Goal: Information Seeking & Learning: Check status

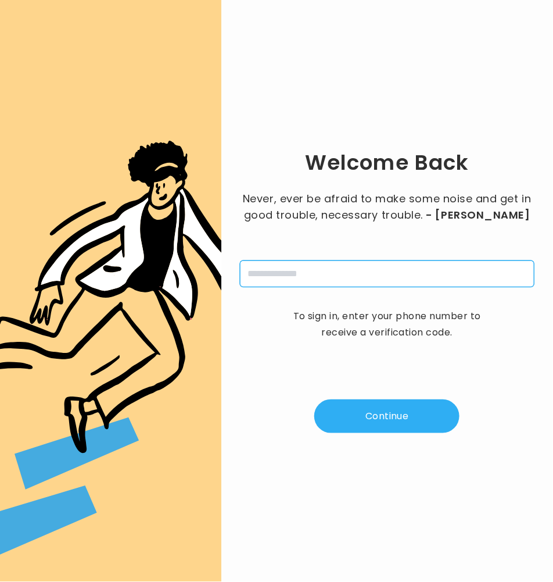
click at [268, 268] on input "tel" at bounding box center [387, 273] width 295 height 27
type input "**********"
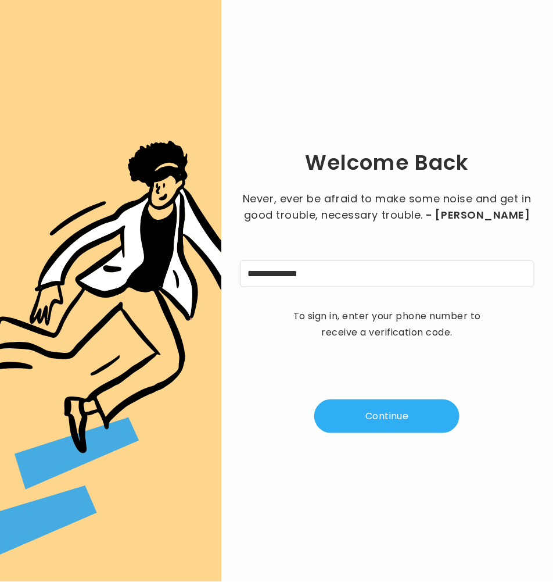
click at [390, 418] on button "Continue" at bounding box center [386, 416] width 145 height 34
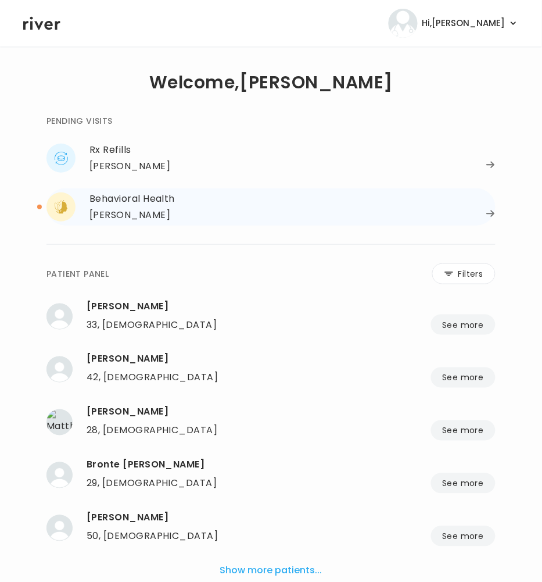
click at [155, 203] on div "Behavioral Health" at bounding box center [292, 199] width 406 height 16
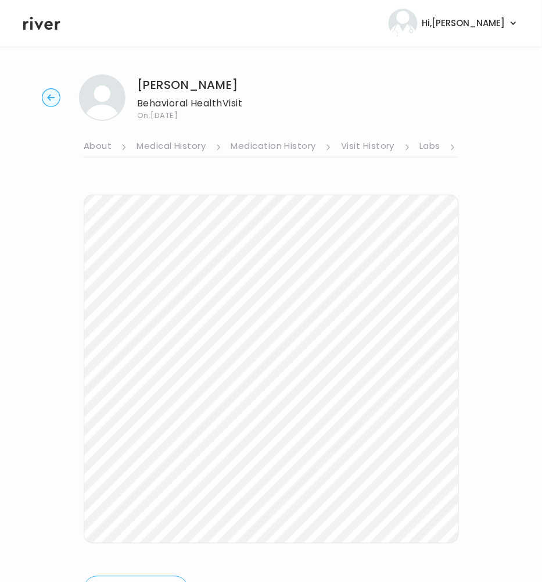
click at [56, 102] on circle "button" at bounding box center [51, 98] width 18 height 18
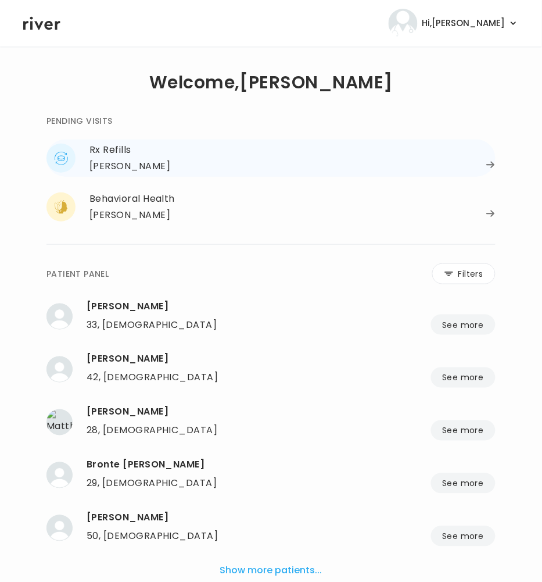
click at [145, 174] on div "[PERSON_NAME]" at bounding box center [129, 166] width 81 height 16
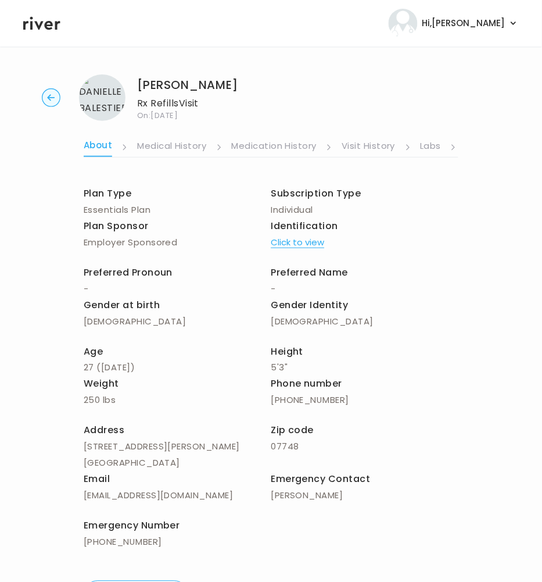
click at [435, 146] on link "Labs" at bounding box center [431, 147] width 21 height 19
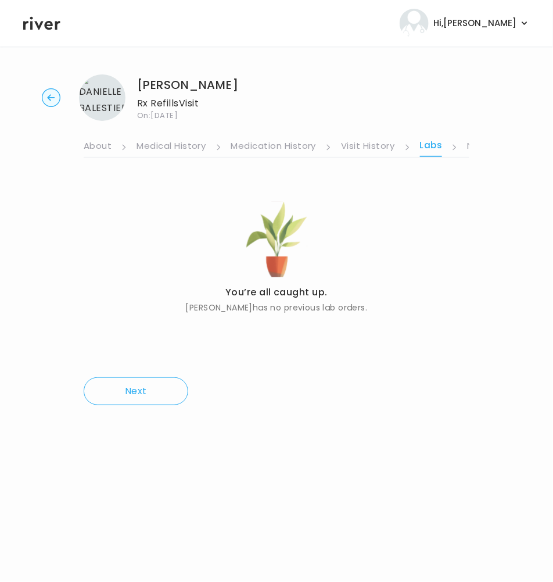
click at [455, 147] on icon at bounding box center [454, 147] width 6 height 6
click at [467, 146] on link "Notes" at bounding box center [480, 147] width 27 height 19
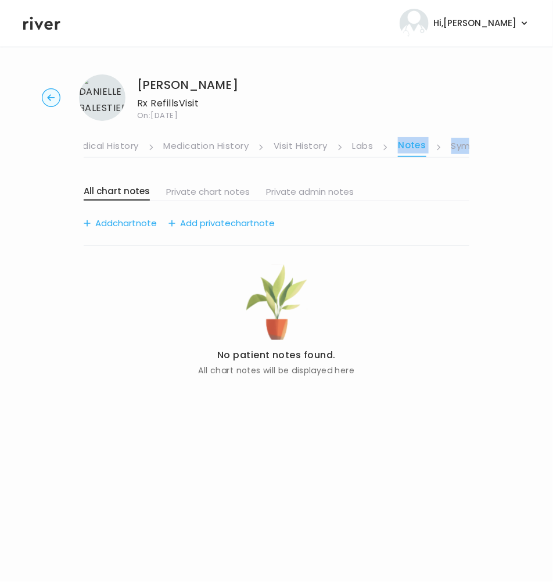
click at [462, 147] on ul "About Medical History Medication History Visit History Labs Notes Symptoms Chat…" at bounding box center [277, 139] width 386 height 37
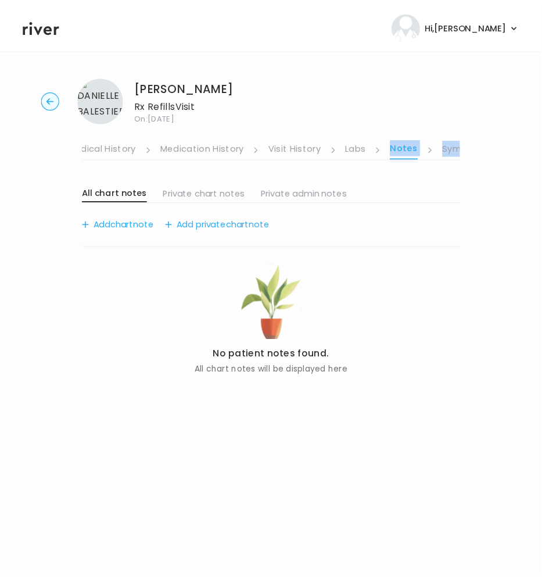
scroll to position [0, 76]
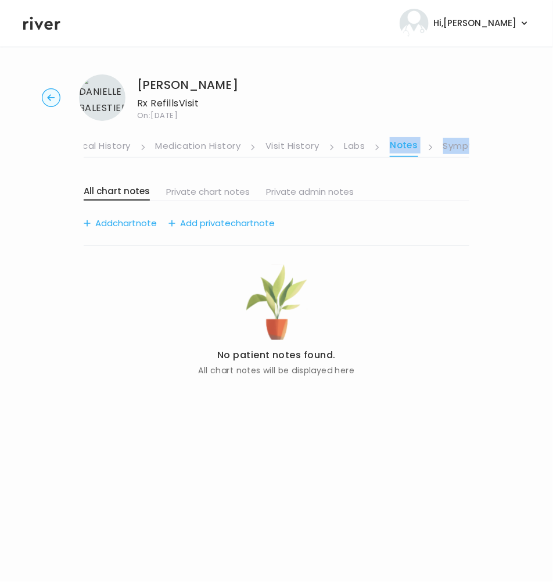
click at [452, 151] on link "Symptoms" at bounding box center [468, 147] width 50 height 19
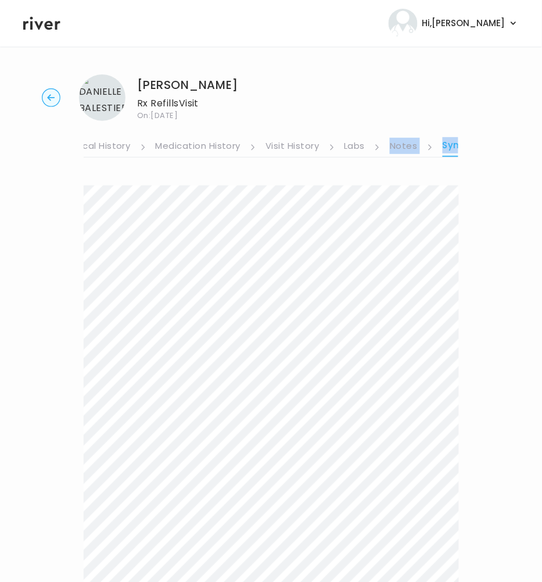
click at [302, 147] on link "Visit History" at bounding box center [292, 147] width 53 height 19
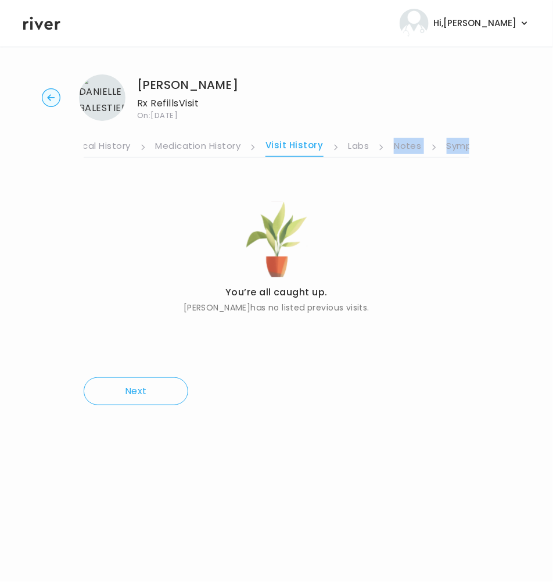
click at [217, 142] on link "Medication History" at bounding box center [198, 147] width 85 height 19
click at [102, 146] on link "Medical History" at bounding box center [95, 147] width 69 height 19
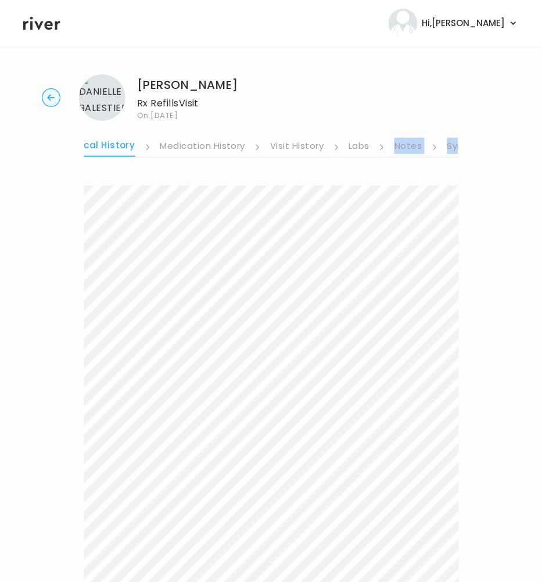
click at [460, 135] on div "[PERSON_NAME] Rx Refills Visit On: [DATE] About Medical History Medication Hist…" at bounding box center [271, 514] width 542 height 899
click at [457, 146] on link "Symptoms" at bounding box center [472, 147] width 50 height 19
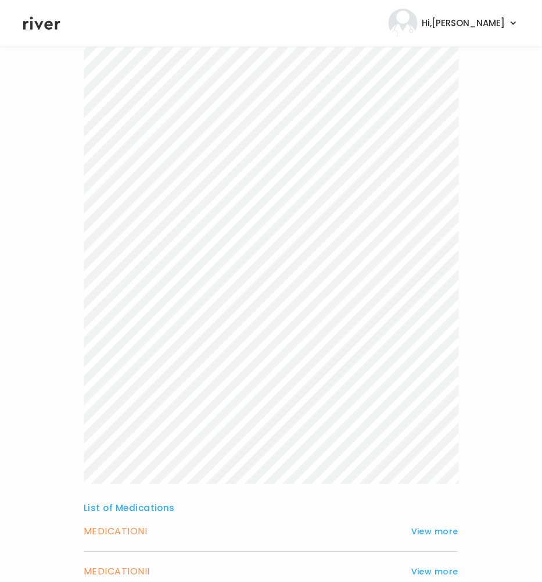
scroll to position [346, 0]
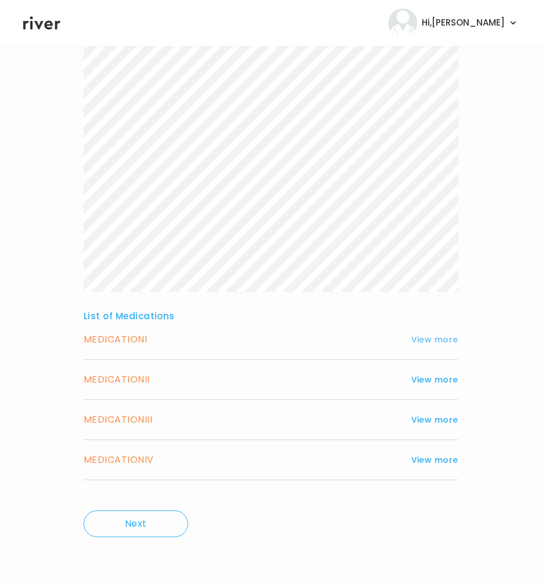
click at [442, 340] on button "View more" at bounding box center [434, 340] width 47 height 14
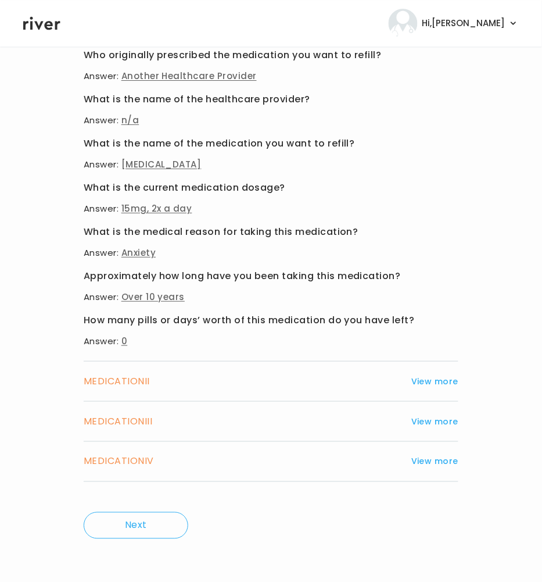
scroll to position [654, 0]
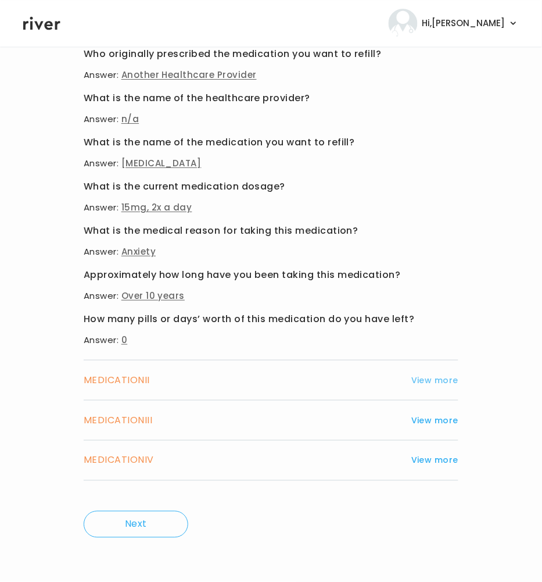
click at [436, 378] on button "View more" at bounding box center [434, 380] width 47 height 14
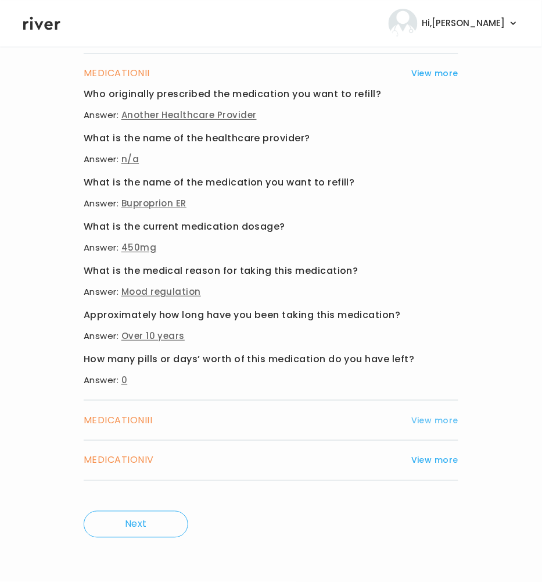
click at [434, 418] on button "View more" at bounding box center [434, 420] width 47 height 14
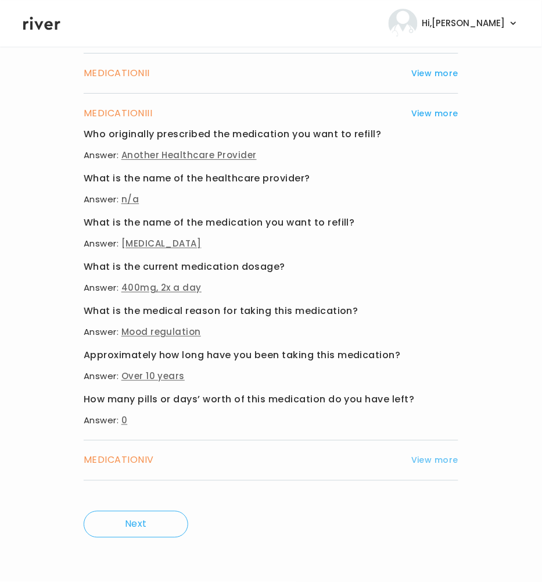
click at [432, 456] on button "View more" at bounding box center [434, 460] width 47 height 14
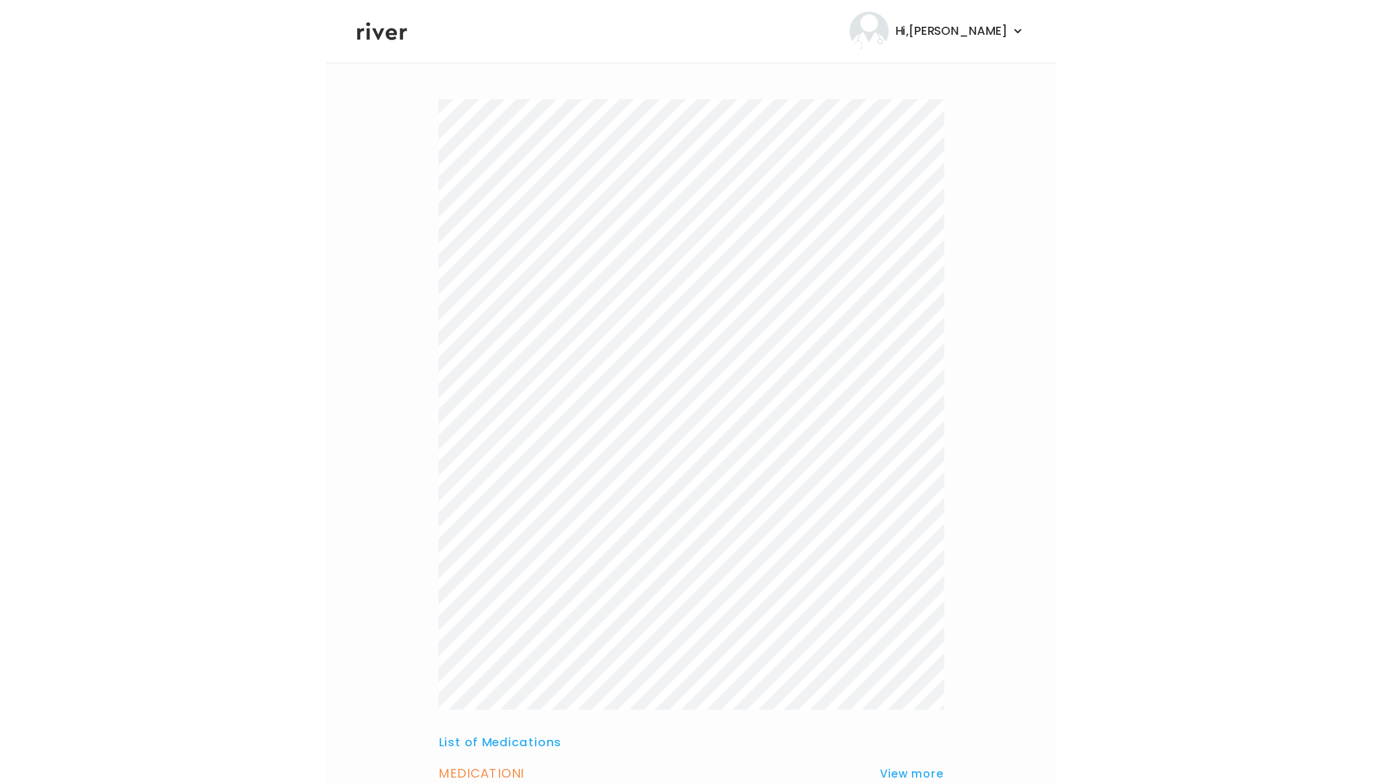
scroll to position [0, 0]
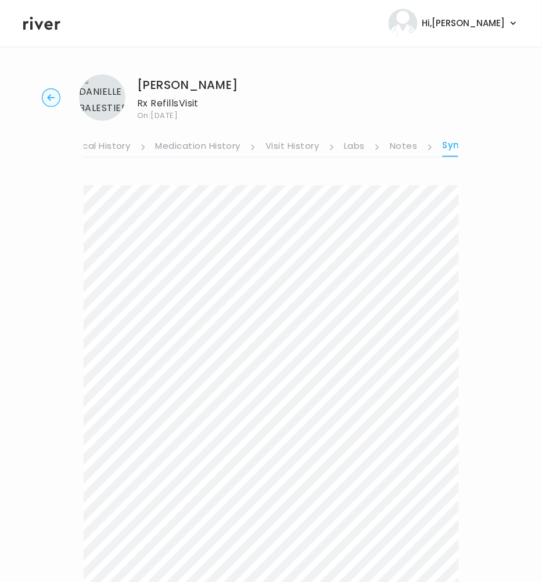
click at [448, 149] on link "Symptoms" at bounding box center [469, 147] width 52 height 20
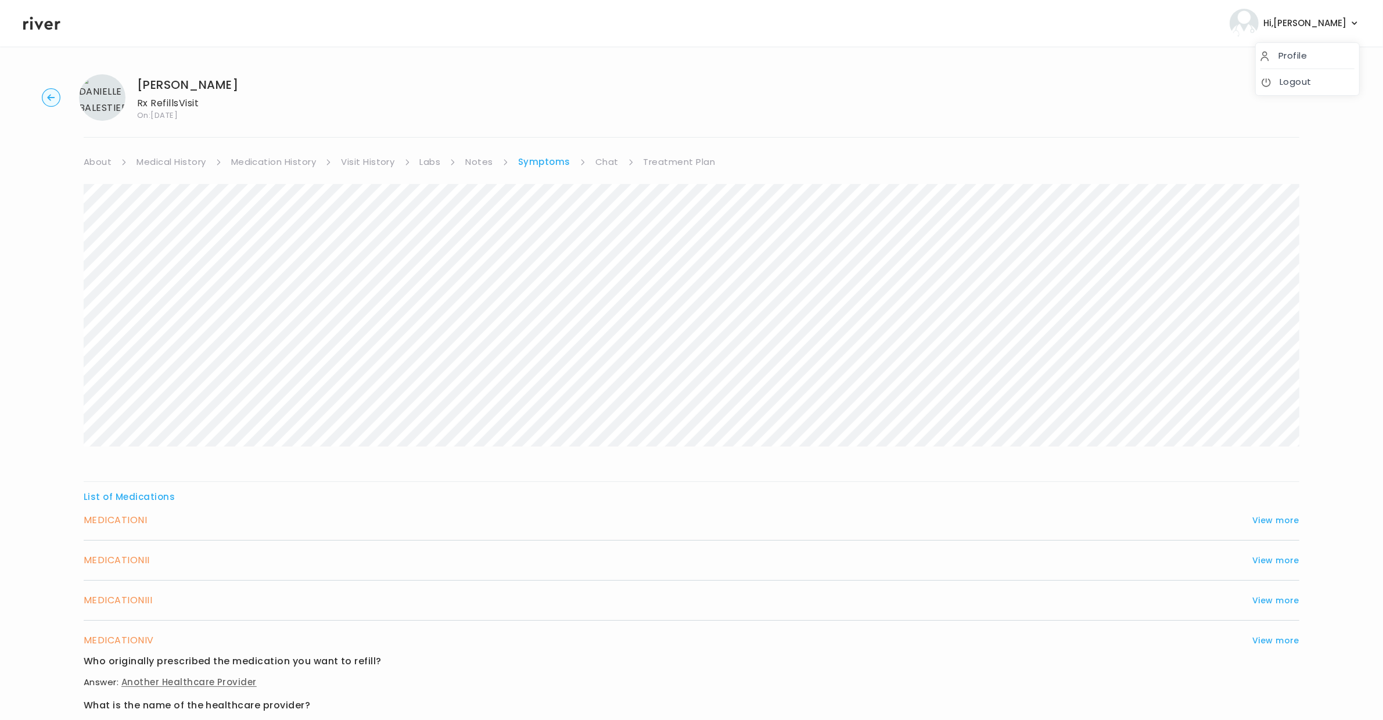
click at [553, 30] on span "Hi, [PERSON_NAME]" at bounding box center [1305, 23] width 83 height 16
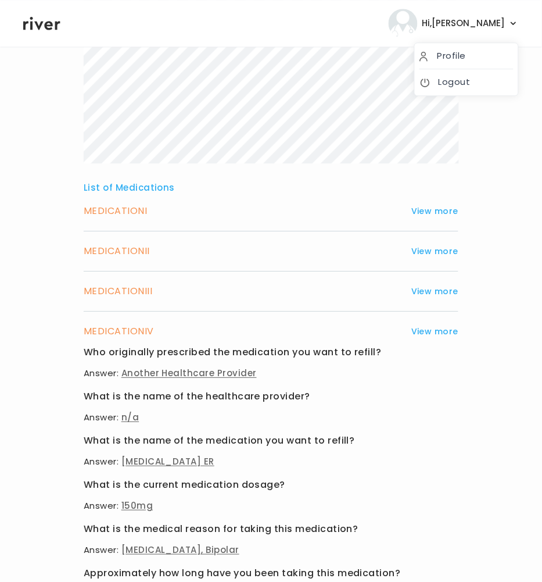
scroll to position [498, 0]
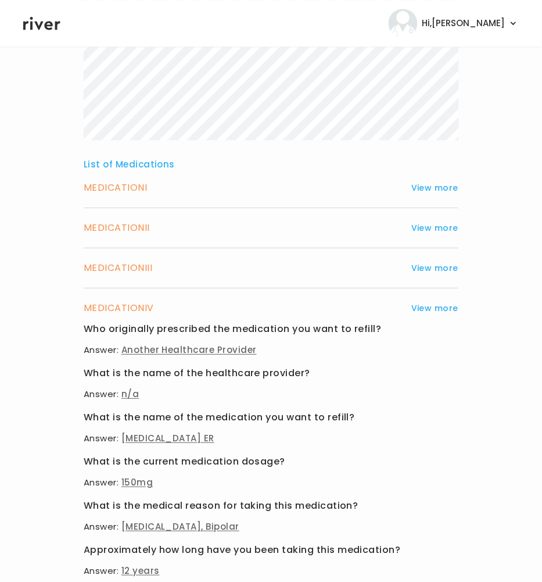
click at [124, 270] on h3 "MEDICATION III" at bounding box center [118, 268] width 69 height 16
click at [440, 259] on div "MEDICATION III View more Who originally prescribed the medication you want to r…" at bounding box center [271, 268] width 375 height 40
click at [439, 268] on button "View more" at bounding box center [434, 268] width 47 height 14
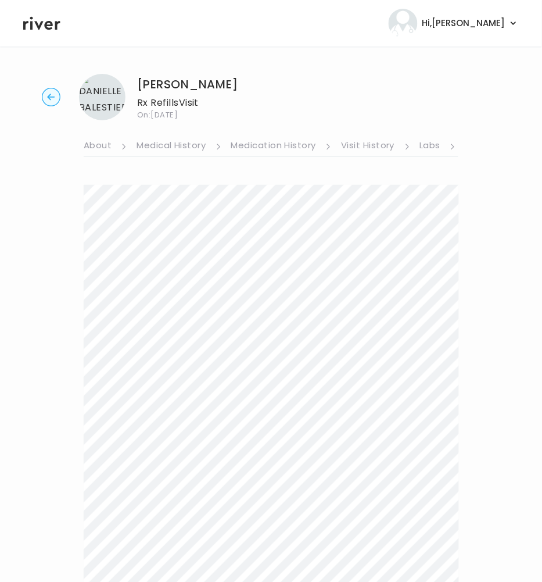
scroll to position [0, 0]
click at [424, 142] on link "Labs" at bounding box center [430, 147] width 21 height 19
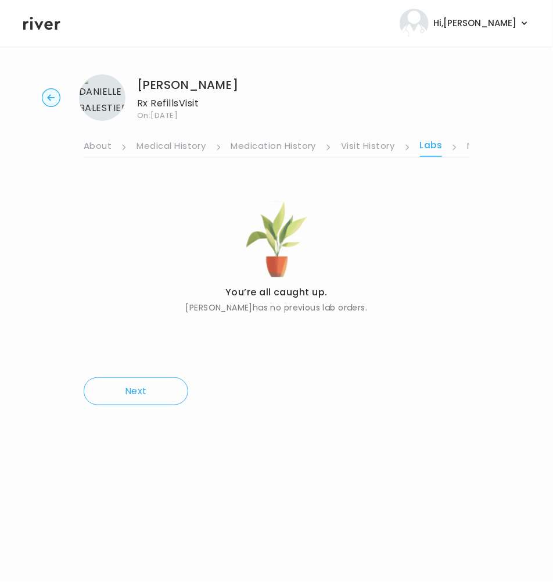
click at [99, 146] on link "About" at bounding box center [98, 147] width 28 height 19
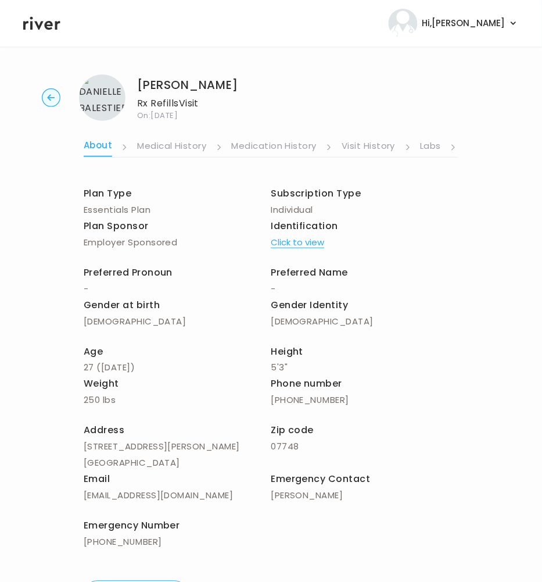
click at [174, 145] on link "Medical History" at bounding box center [171, 147] width 69 height 19
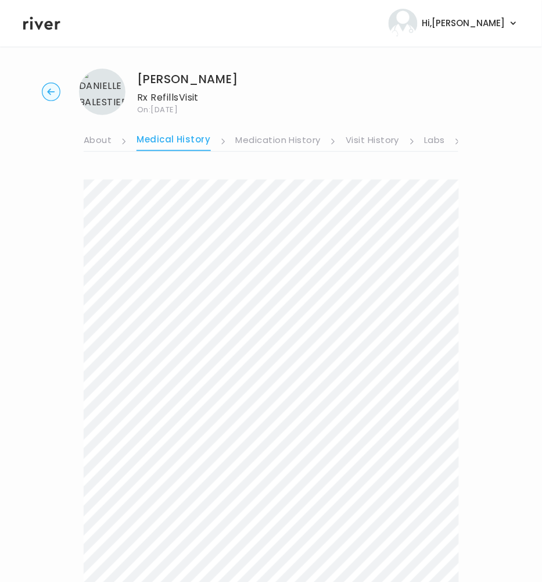
scroll to position [9, 0]
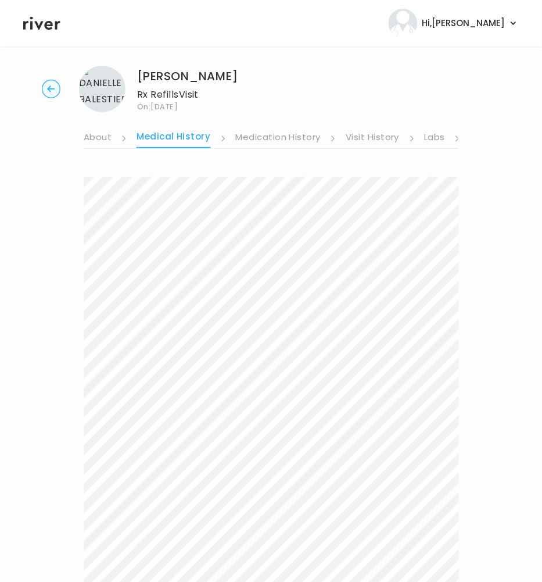
click at [430, 135] on link "Labs" at bounding box center [435, 138] width 21 height 19
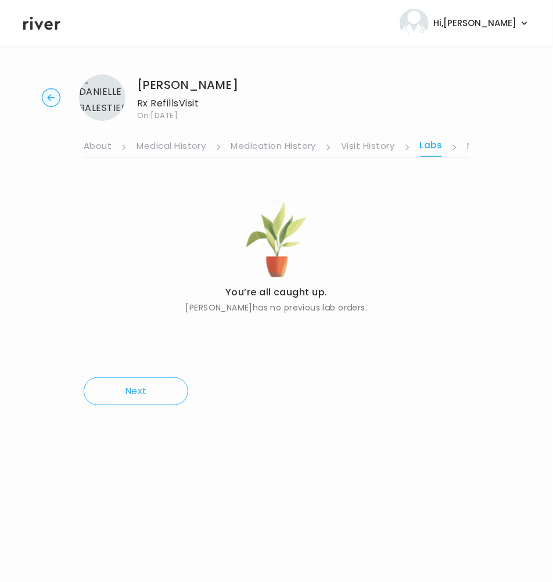
click at [453, 147] on icon at bounding box center [454, 147] width 6 height 6
click at [464, 147] on ul "About Medical History Medication History Visit History Labs Notes Symptoms Chat…" at bounding box center [277, 139] width 386 height 37
click at [467, 146] on link "Notes" at bounding box center [480, 147] width 27 height 19
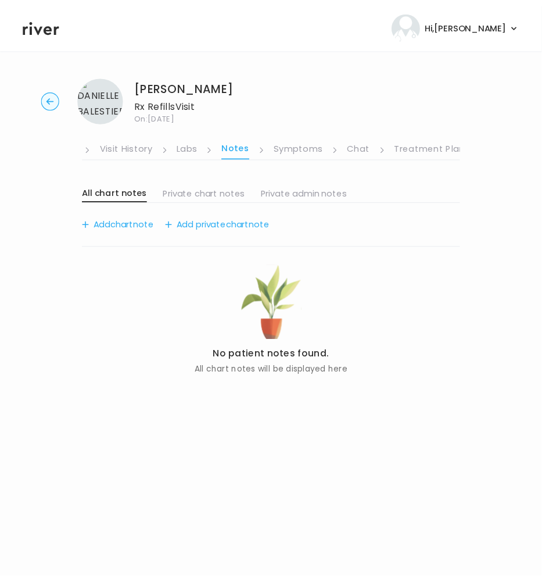
scroll to position [0, 240]
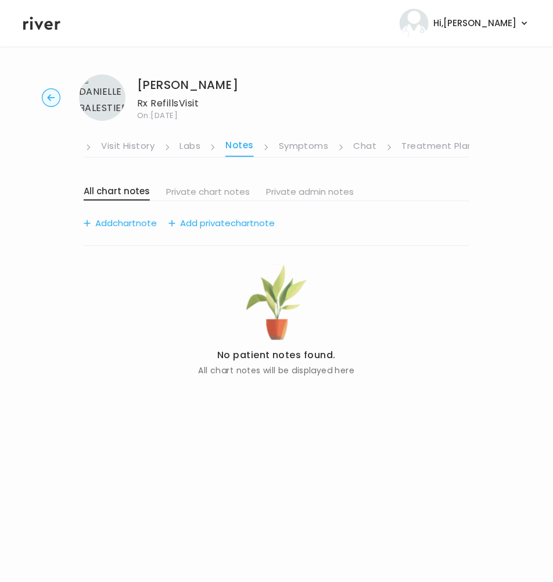
click at [430, 143] on link "Treatment Plan" at bounding box center [438, 147] width 72 height 19
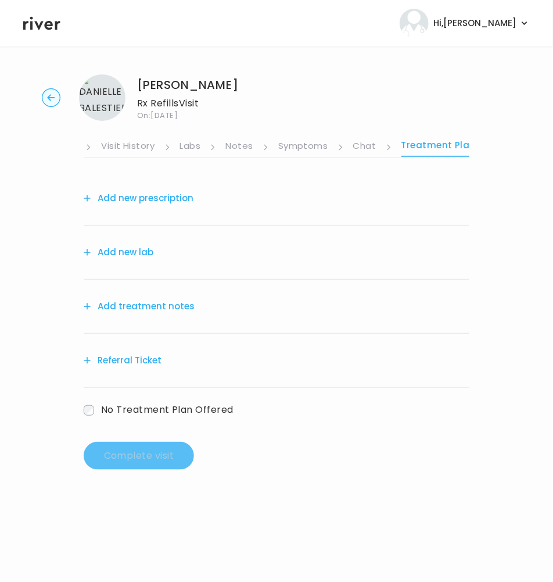
click at [297, 144] on link "Symptoms" at bounding box center [303, 147] width 50 height 19
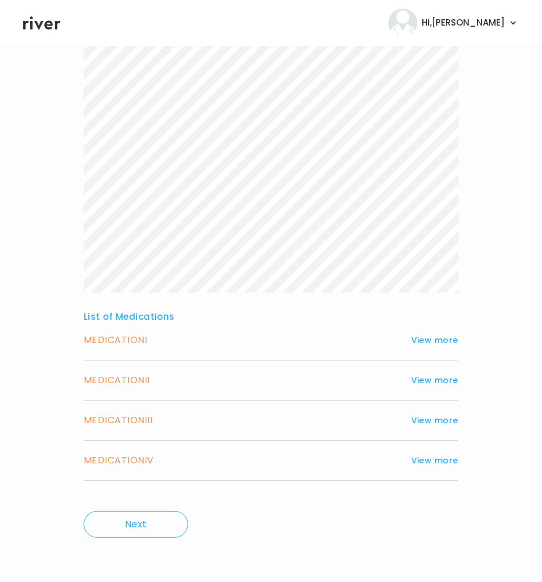
scroll to position [346, 0]
click at [426, 340] on button "View more" at bounding box center [434, 340] width 47 height 14
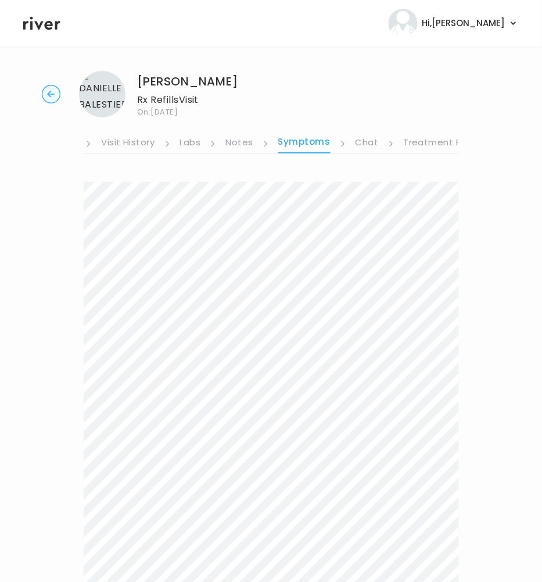
scroll to position [0, 0]
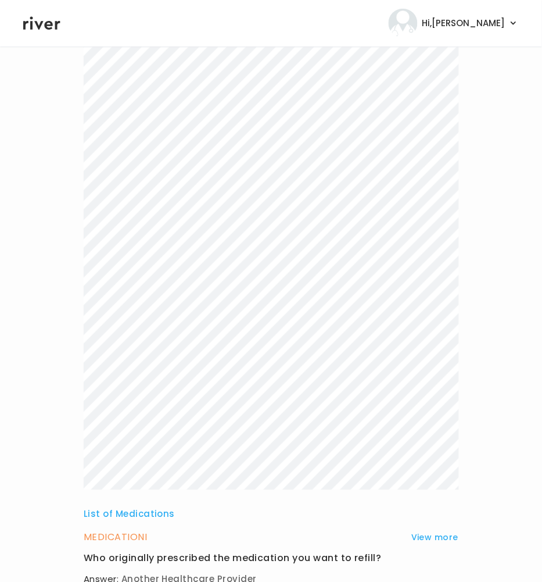
scroll to position [344, 0]
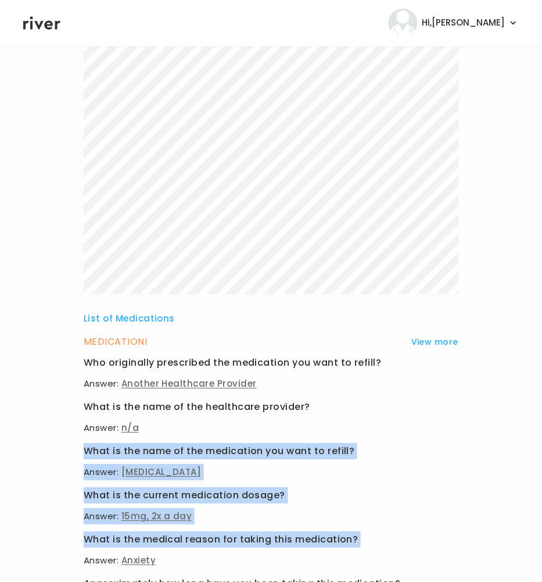
drag, startPoint x: 353, startPoint y: 547, endPoint x: 346, endPoint y: 442, distance: 105.9
click at [346, 442] on div "Who originally prescribed the medication you want to refill? Answer: Another He…" at bounding box center [271, 506] width 375 height 302
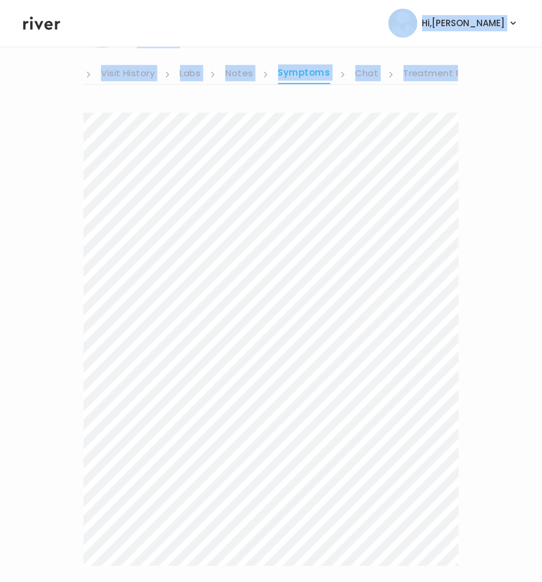
scroll to position [0, 0]
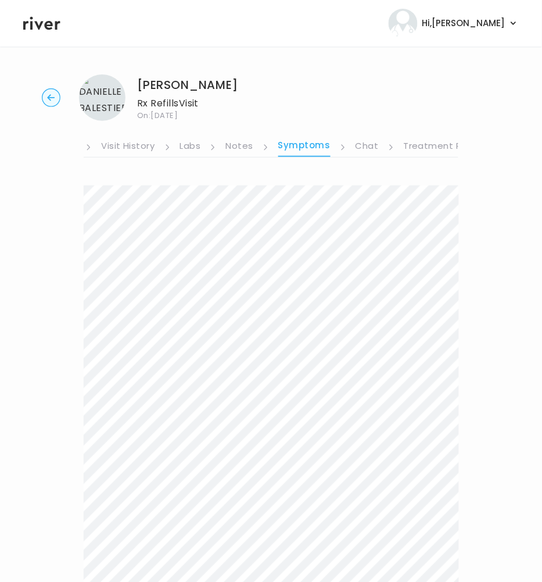
drag, startPoint x: 429, startPoint y: 415, endPoint x: 79, endPoint y: 193, distance: 414.5
copy div "List of Medications MEDICATION I View more Who originally prescribed the medica…"
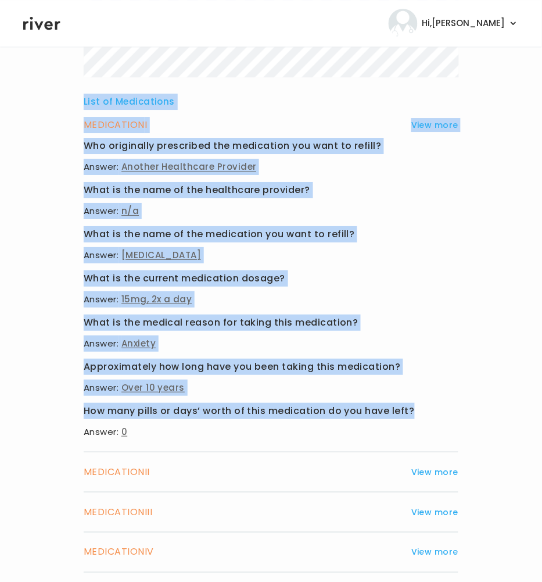
scroll to position [591, 0]
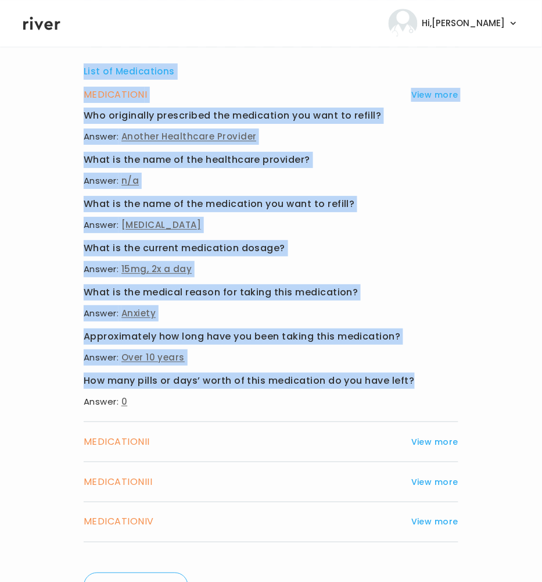
click at [436, 442] on button "View more" at bounding box center [434, 442] width 47 height 14
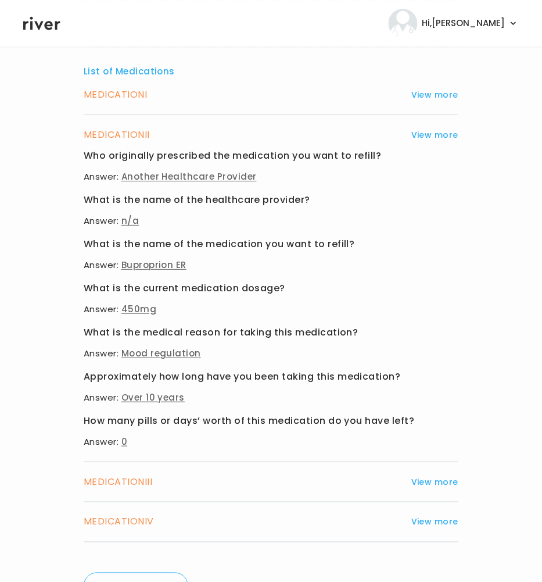
click at [103, 156] on h3 "Who originally prescribed the medication you want to refill?" at bounding box center [271, 156] width 375 height 16
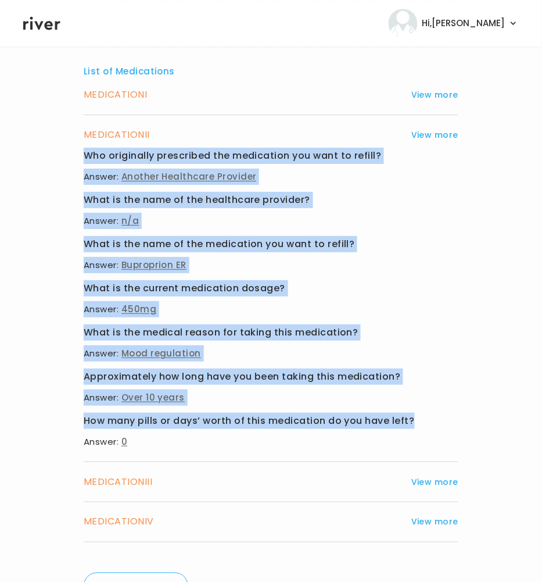
drag, startPoint x: 82, startPoint y: 156, endPoint x: 433, endPoint y: 426, distance: 442.5
click at [433, 426] on div "[PERSON_NAME] Rx Refills Visit On: [DATE] About Medical History Medication Hist…" at bounding box center [271, 49] width 542 height 1151
copy div "Who originally prescribed the medication you want to refill? Answer: Another He…"
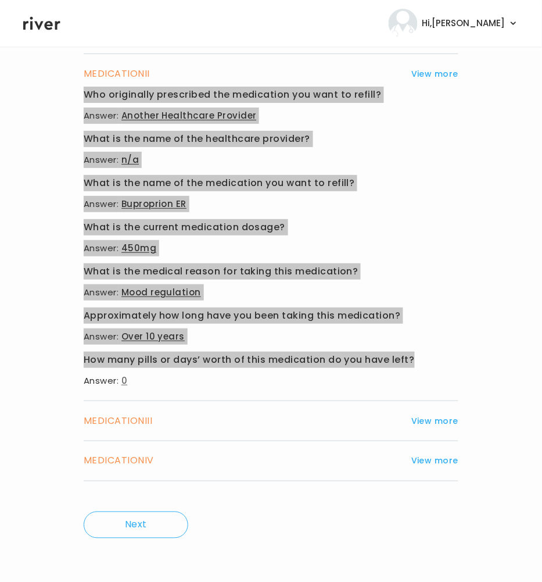
scroll to position [654, 0]
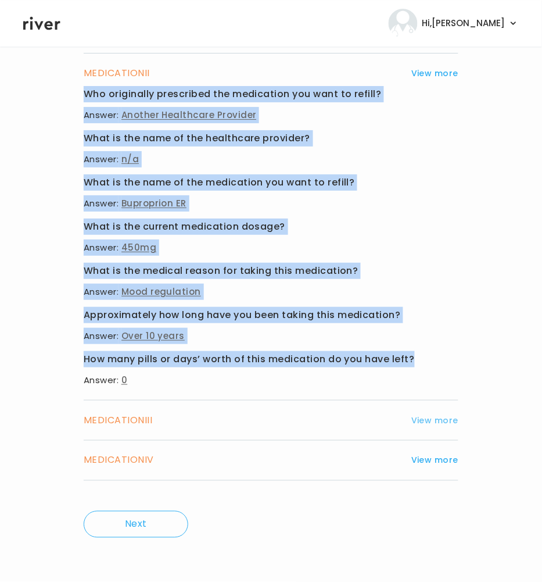
click at [449, 418] on button "View more" at bounding box center [434, 420] width 47 height 14
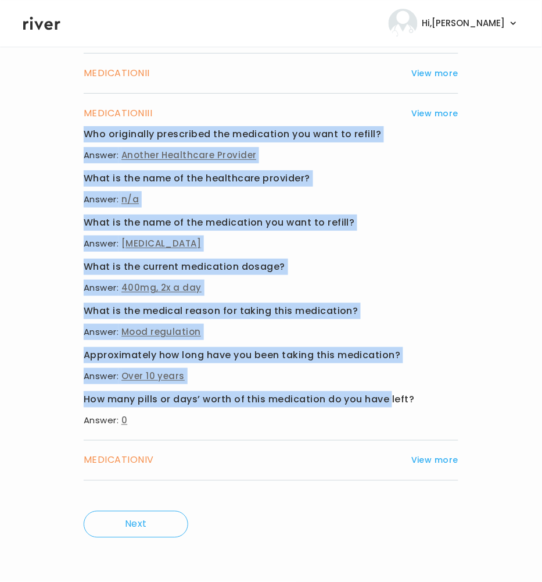
drag, startPoint x: 81, startPoint y: 134, endPoint x: 389, endPoint y: 404, distance: 409.2
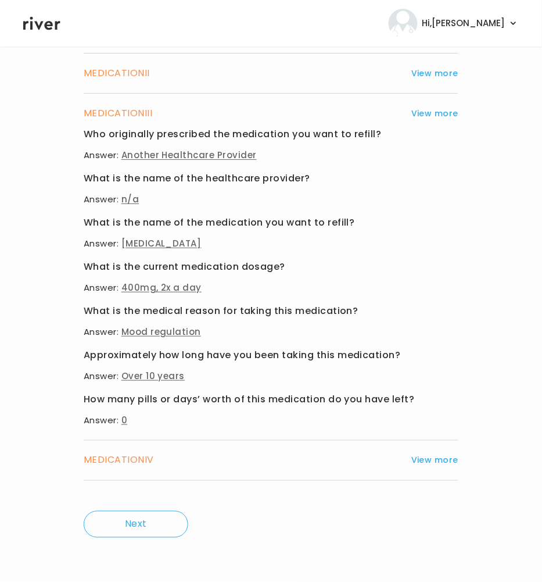
click at [419, 400] on h3 "How many pills or days’ worth of this medication do you have left?" at bounding box center [271, 399] width 375 height 16
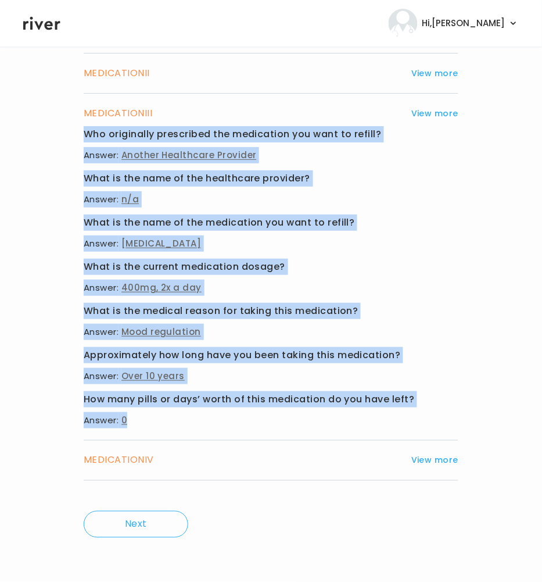
drag, startPoint x: 76, startPoint y: 130, endPoint x: 435, endPoint y: 412, distance: 456.4
copy div "Who originally prescribed the medication you want to refill? Answer: Another He…"
click at [435, 457] on button "View more" at bounding box center [434, 460] width 47 height 14
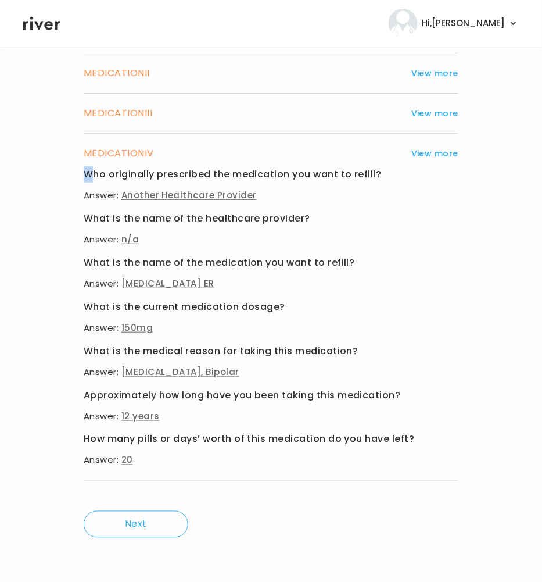
drag, startPoint x: 81, startPoint y: 173, endPoint x: 96, endPoint y: 178, distance: 15.4
click at [87, 177] on h3 "Who originally prescribed the medication you want to refill?" at bounding box center [271, 174] width 375 height 16
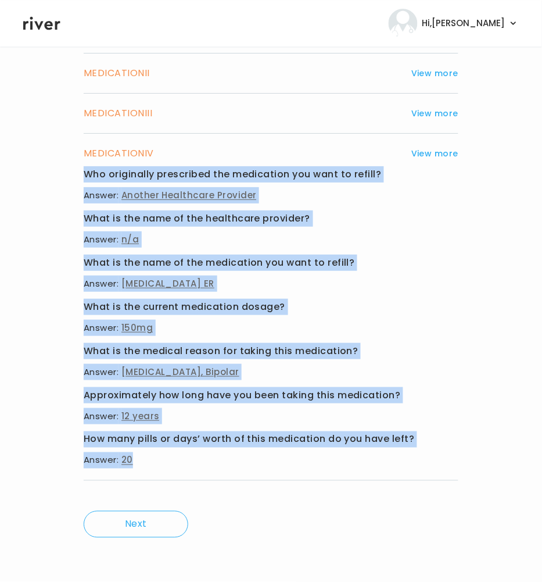
drag, startPoint x: 81, startPoint y: 175, endPoint x: 299, endPoint y: 471, distance: 366.5
copy div "Who originally prescribed the medication you want to refill? Answer: Another He…"
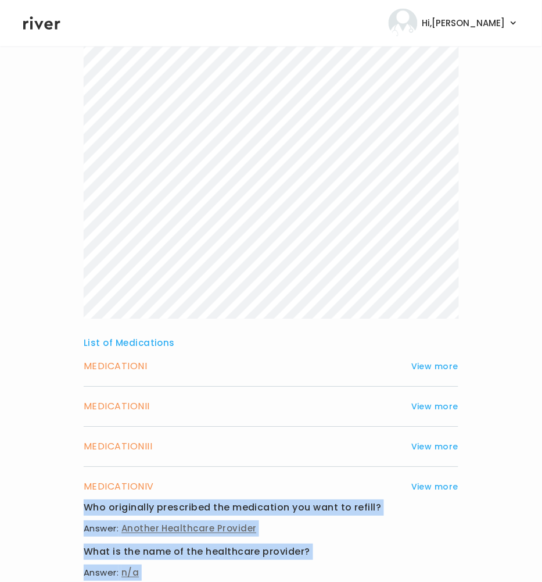
scroll to position [0, 0]
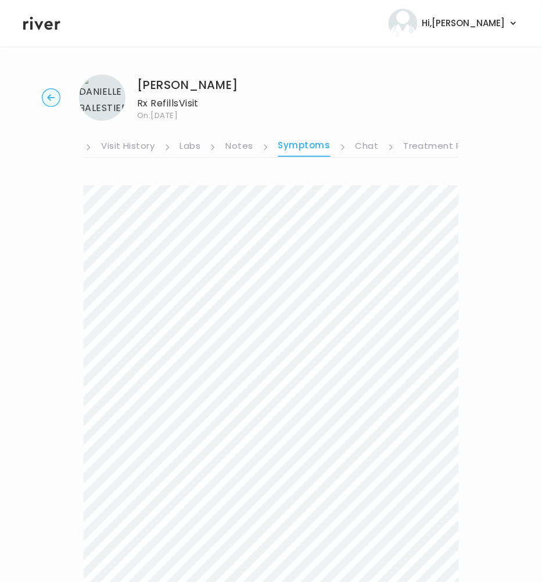
click at [422, 142] on link "Treatment Plan" at bounding box center [440, 147] width 72 height 19
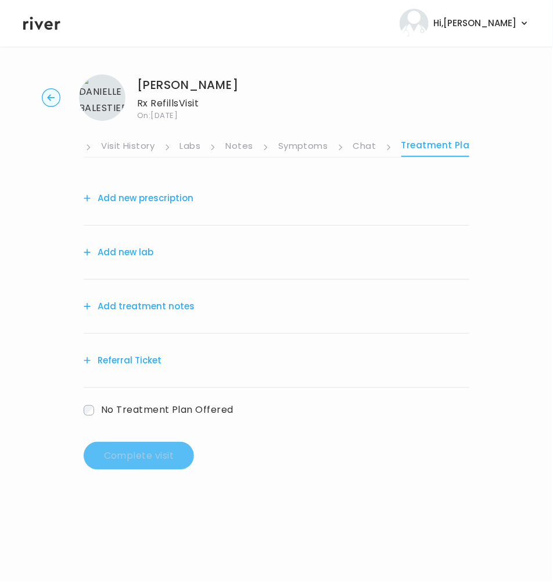
click at [135, 309] on button "Add treatment notes" at bounding box center [139, 306] width 111 height 16
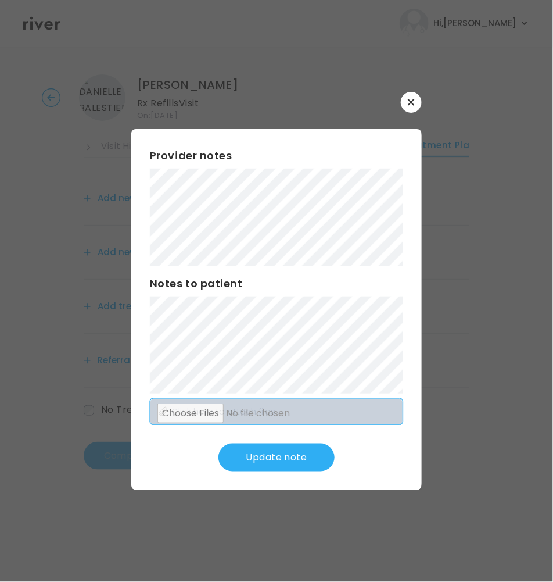
click at [239, 369] on div "Provider notes Notes to patient Click here to attach files Update note" at bounding box center [276, 309] width 290 height 361
drag, startPoint x: 261, startPoint y: 467, endPoint x: 365, endPoint y: 398, distance: 124.1
click at [365, 398] on div "Provider notes Notes to patient Click here to attach files Update note" at bounding box center [276, 309] width 290 height 361
click at [270, 467] on button "Update note" at bounding box center [276, 457] width 116 height 28
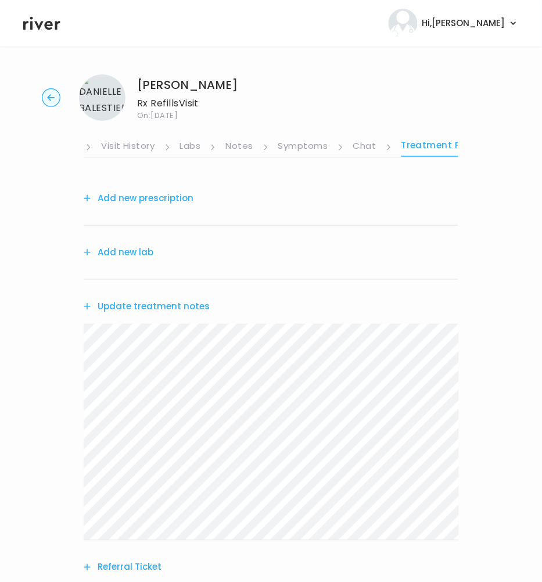
click at [144, 254] on button "Add new lab" at bounding box center [119, 252] width 70 height 16
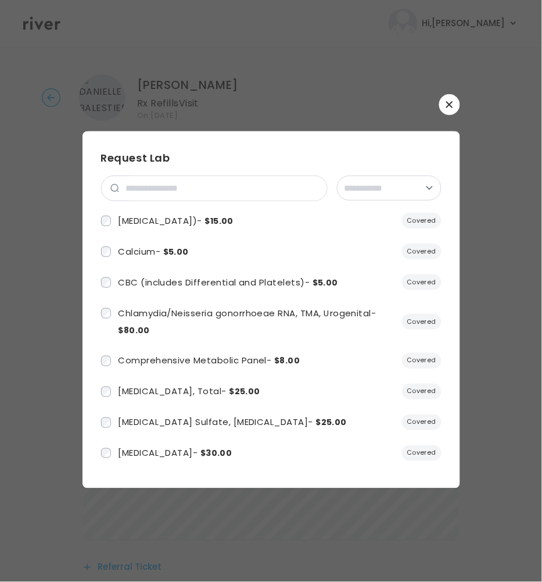
click at [446, 104] on icon "button" at bounding box center [449, 104] width 7 height 7
